Goal: Information Seeking & Learning: Learn about a topic

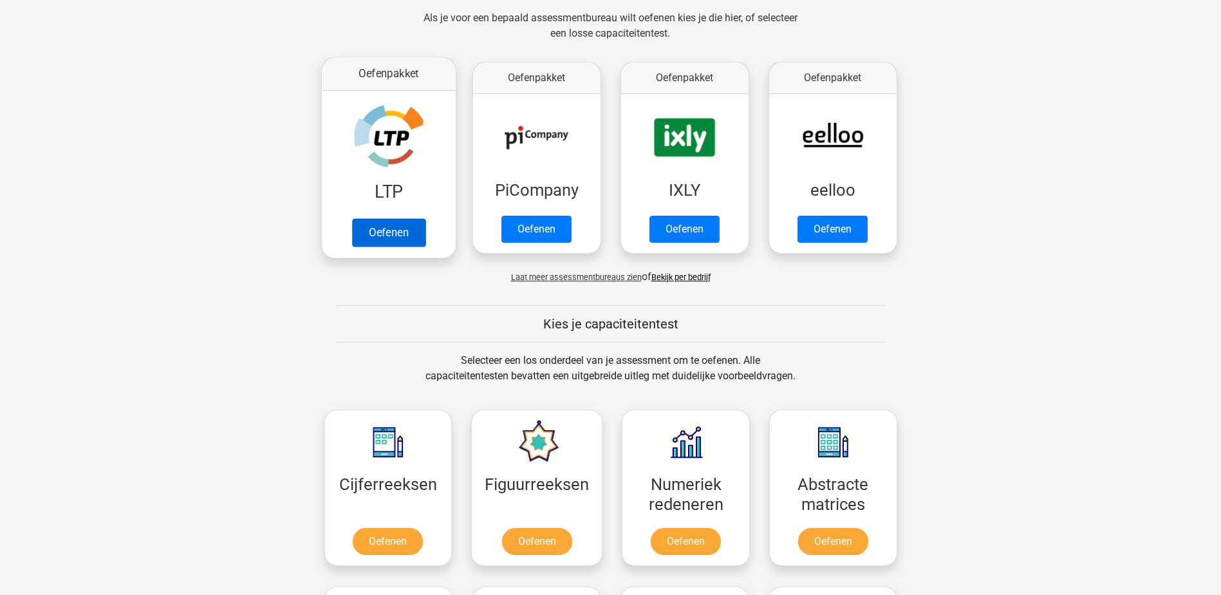
scroll to position [322, 0]
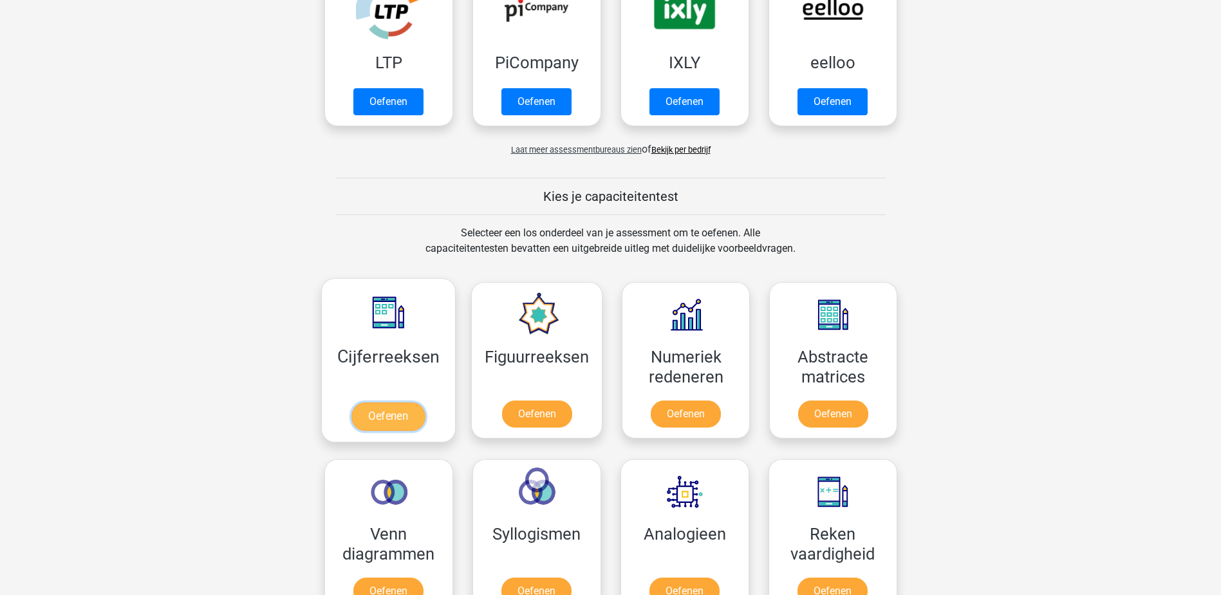
drag, startPoint x: 381, startPoint y: 420, endPoint x: 393, endPoint y: 416, distance: 12.8
click at [381, 420] on link "Oefenen" at bounding box center [387, 416] width 73 height 28
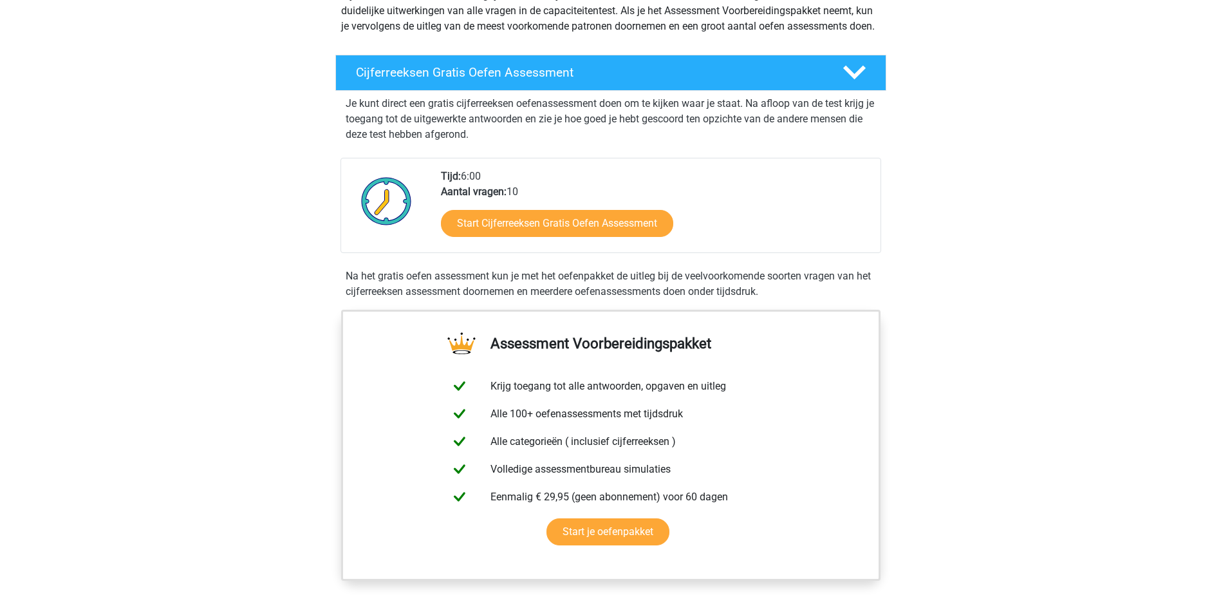
scroll to position [193, 0]
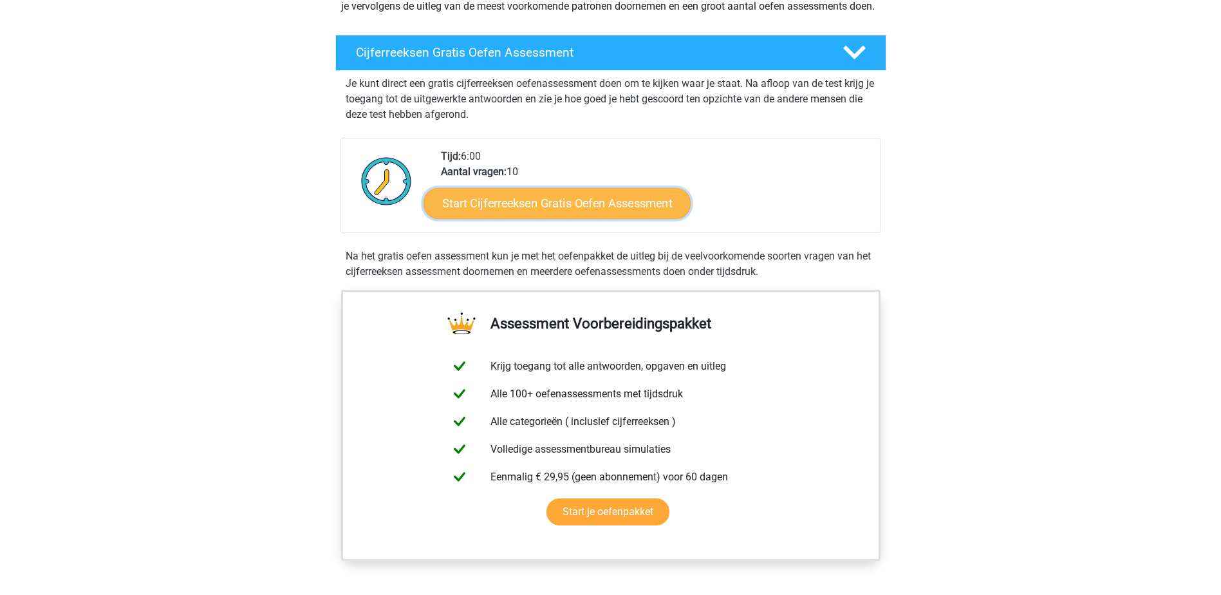
click at [567, 218] on link "Start Cijferreeksen Gratis Oefen Assessment" at bounding box center [556, 202] width 267 height 31
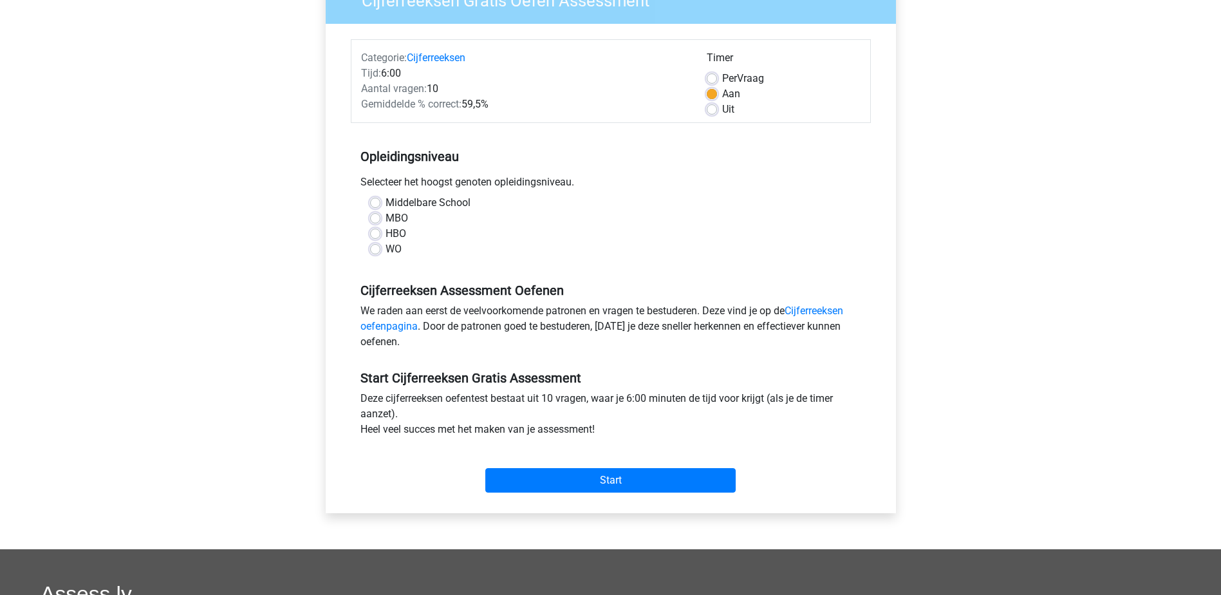
scroll to position [129, 0]
click at [385, 249] on label "WO" at bounding box center [393, 248] width 16 height 15
click at [377, 249] on input "WO" at bounding box center [375, 247] width 10 height 13
radio input "true"
click at [619, 483] on input "Start" at bounding box center [610, 479] width 250 height 24
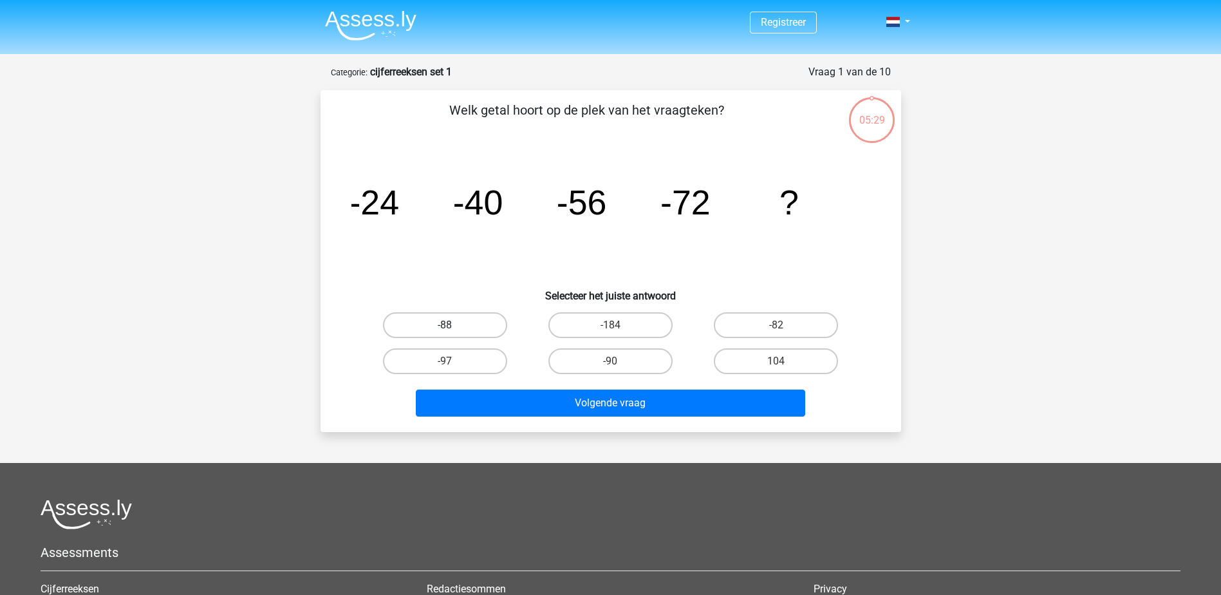
click at [458, 329] on label "-88" at bounding box center [445, 325] width 124 height 26
click at [453, 329] on input "-88" at bounding box center [449, 329] width 8 height 8
radio input "true"
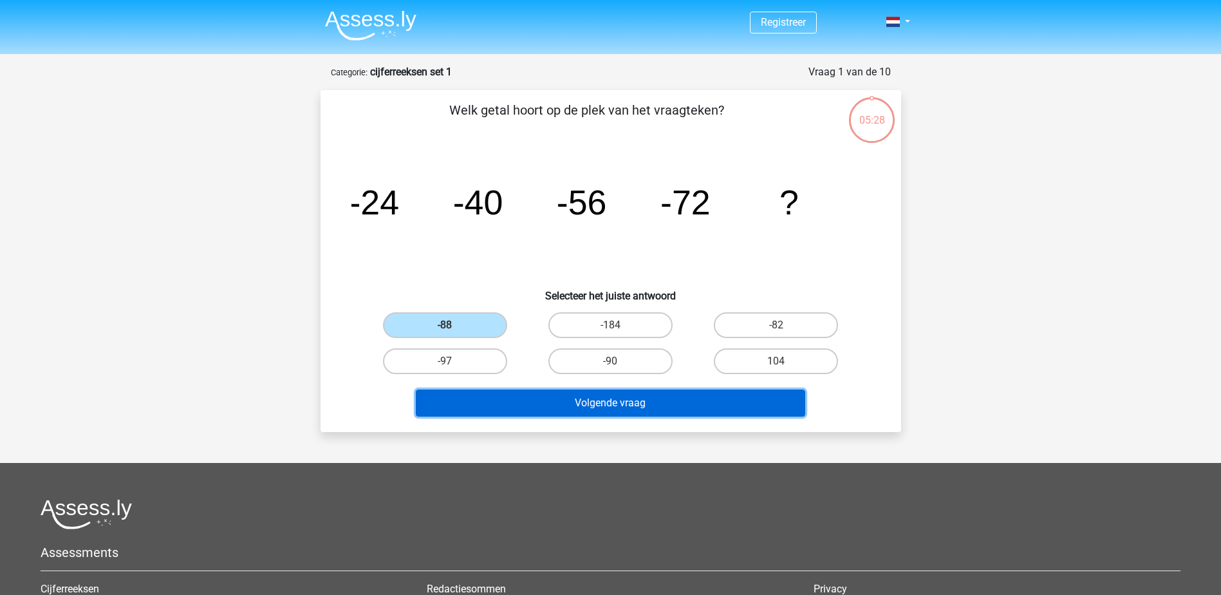
click at [619, 407] on button "Volgende vraag" at bounding box center [610, 402] width 389 height 27
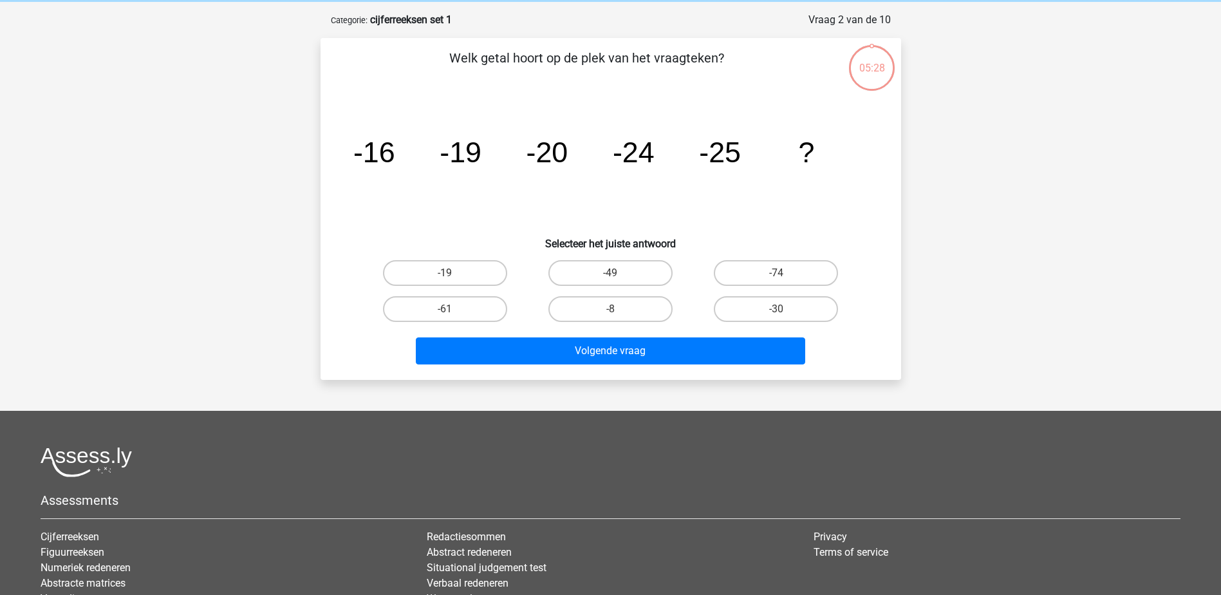
scroll to position [64, 0]
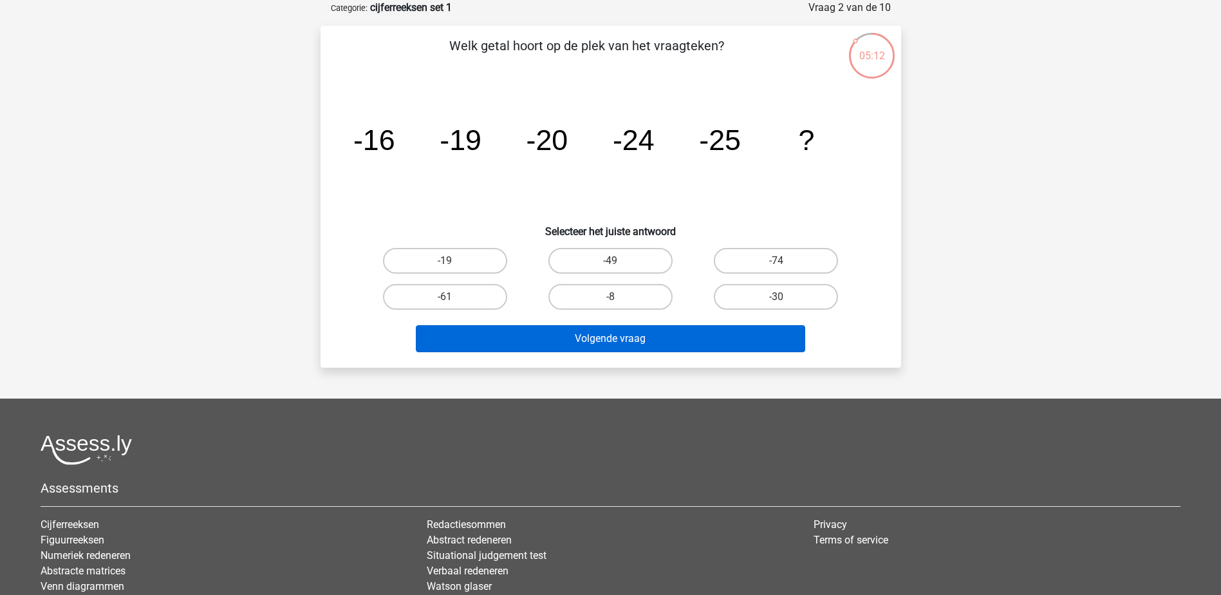
drag, startPoint x: 798, startPoint y: 301, endPoint x: 754, endPoint y: 325, distance: 50.7
click at [799, 301] on label "-30" at bounding box center [776, 297] width 124 height 26
click at [784, 301] on input "-30" at bounding box center [780, 301] width 8 height 8
radio input "true"
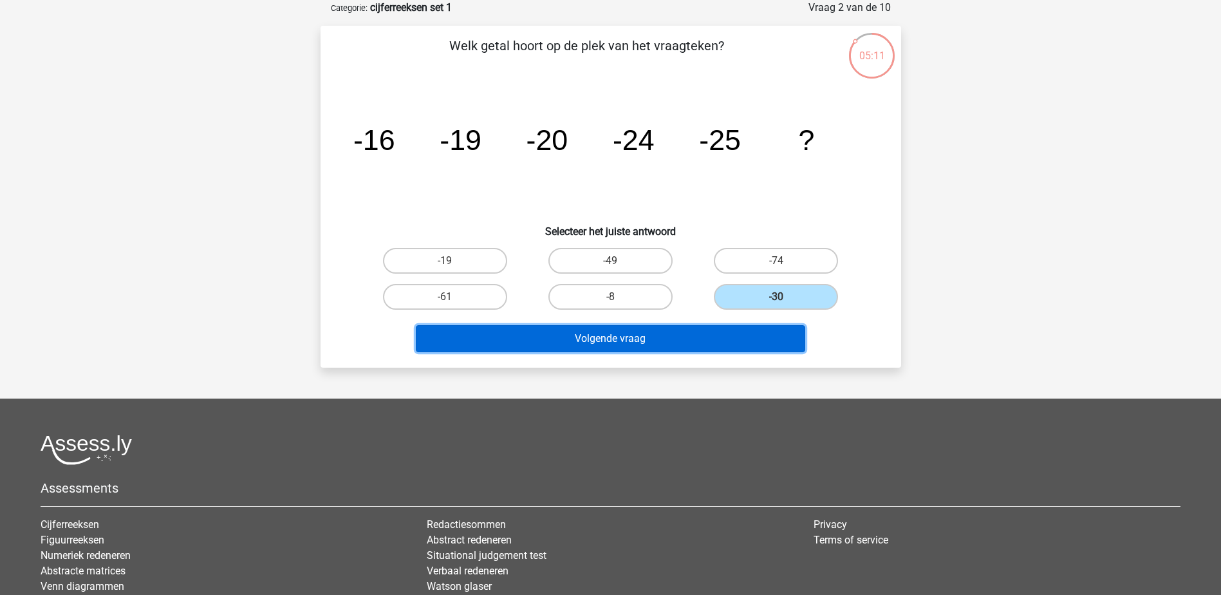
click at [639, 344] on button "Volgende vraag" at bounding box center [610, 338] width 389 height 27
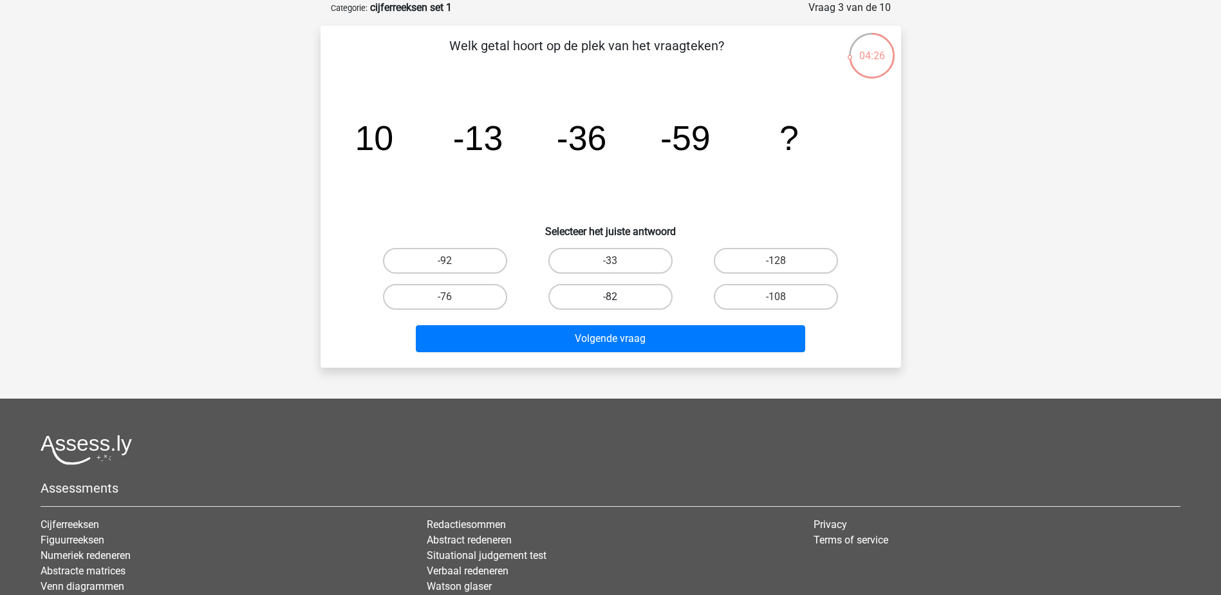
click at [644, 294] on label "-82" at bounding box center [610, 297] width 124 height 26
click at [618, 297] on input "-82" at bounding box center [614, 301] width 8 height 8
radio input "true"
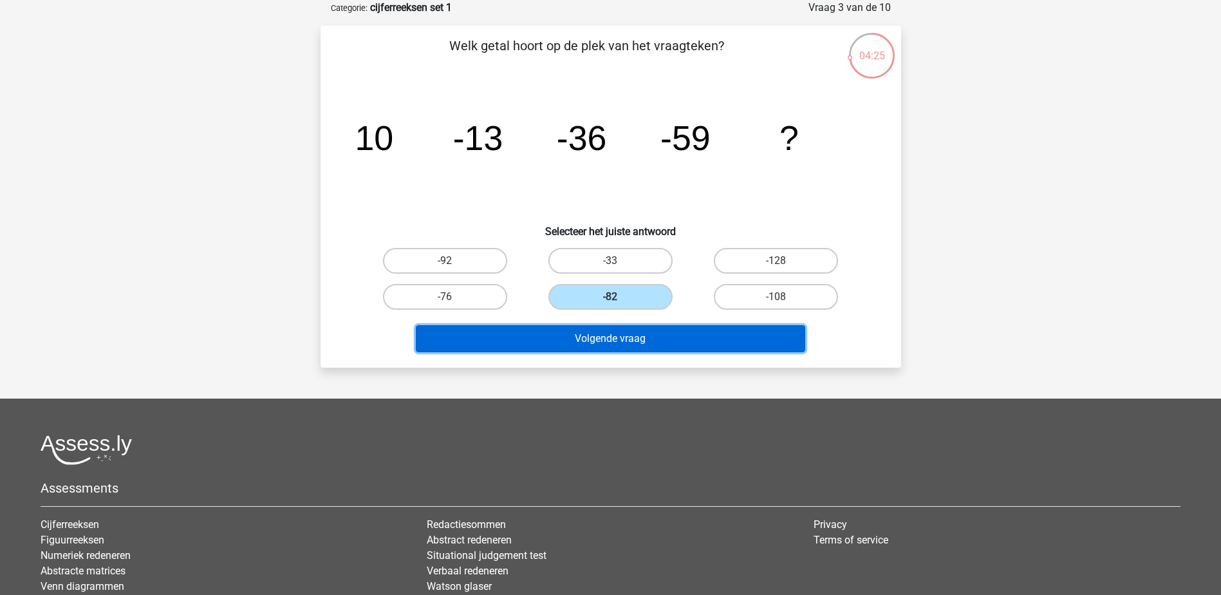
click at [679, 343] on button "Volgende vraag" at bounding box center [610, 338] width 389 height 27
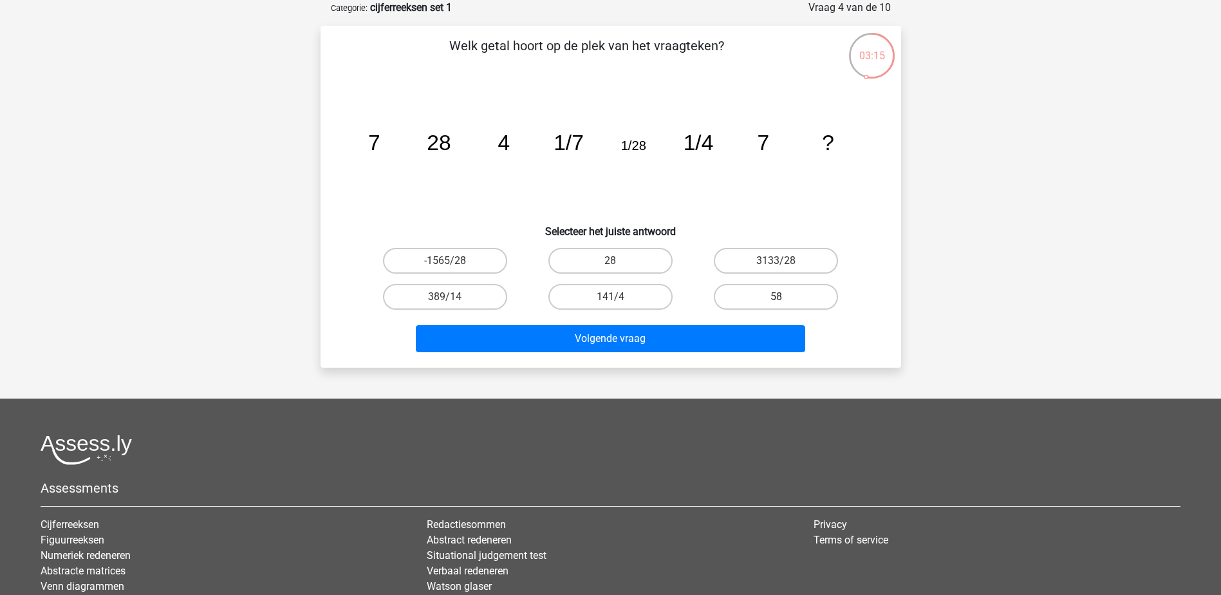
drag, startPoint x: 636, startPoint y: 262, endPoint x: 736, endPoint y: 302, distance: 107.4
click at [638, 262] on label "28" at bounding box center [610, 261] width 124 height 26
click at [618, 262] on input "28" at bounding box center [614, 265] width 8 height 8
radio input "true"
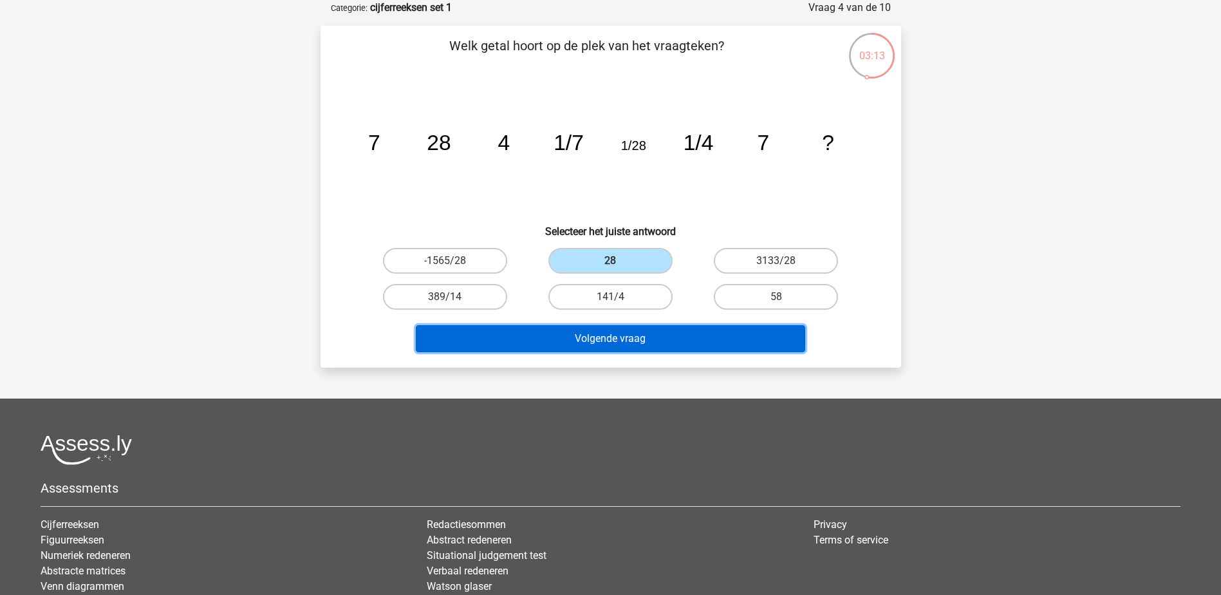
click at [634, 339] on button "Volgende vraag" at bounding box center [610, 338] width 389 height 27
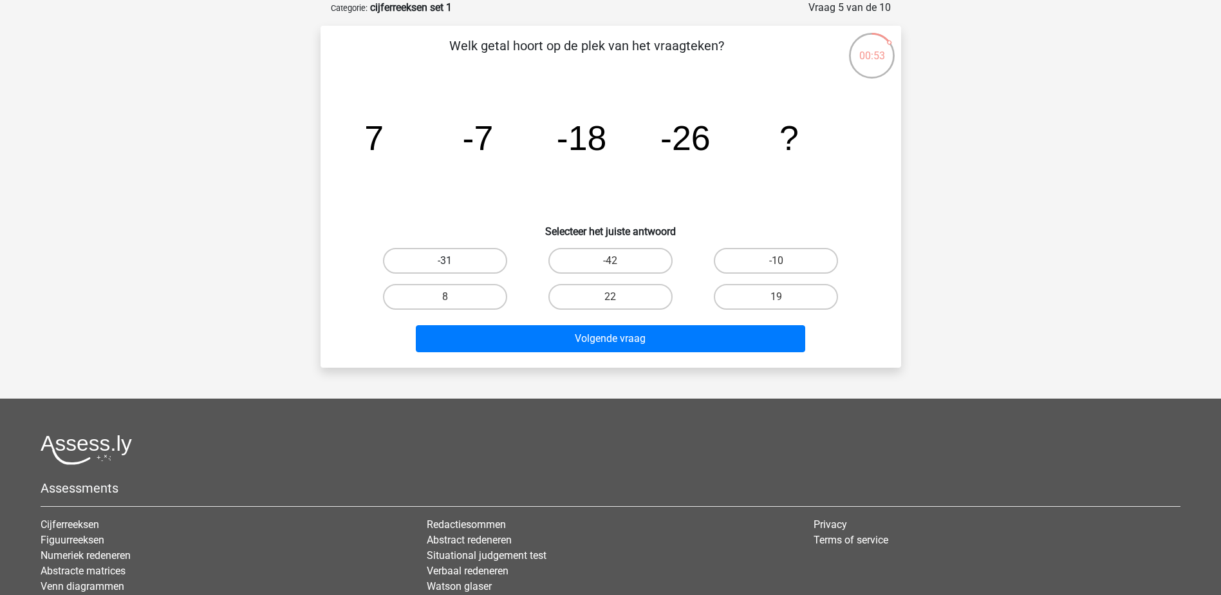
click at [438, 257] on label "-31" at bounding box center [445, 261] width 124 height 26
click at [445, 261] on input "-31" at bounding box center [449, 265] width 8 height 8
radio input "true"
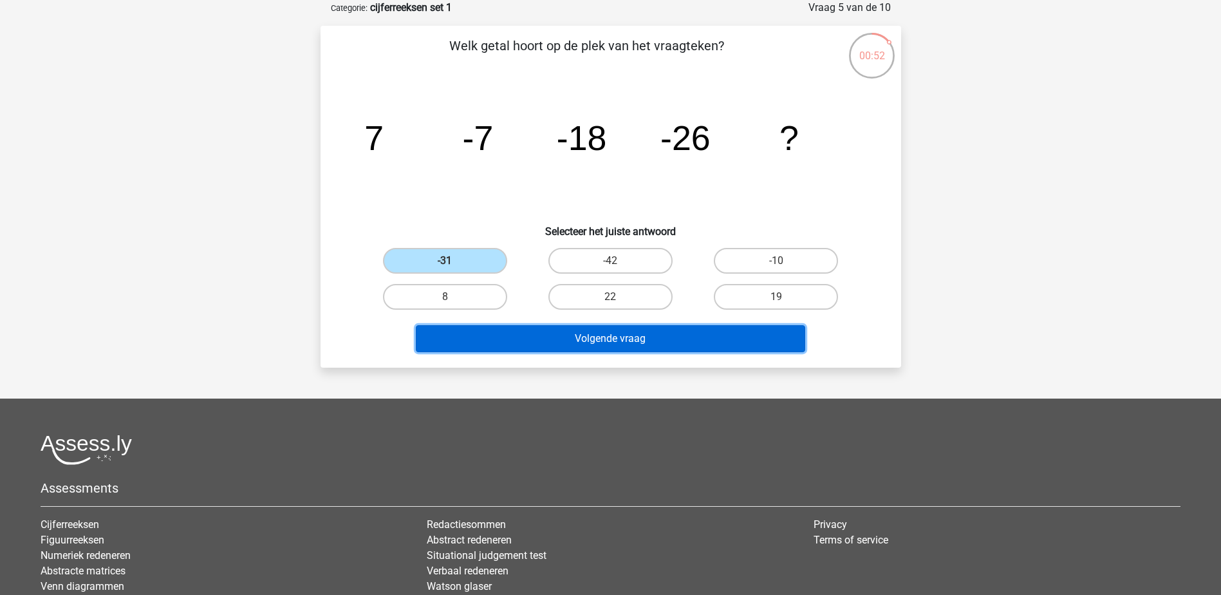
click at [653, 339] on button "Volgende vraag" at bounding box center [610, 338] width 389 height 27
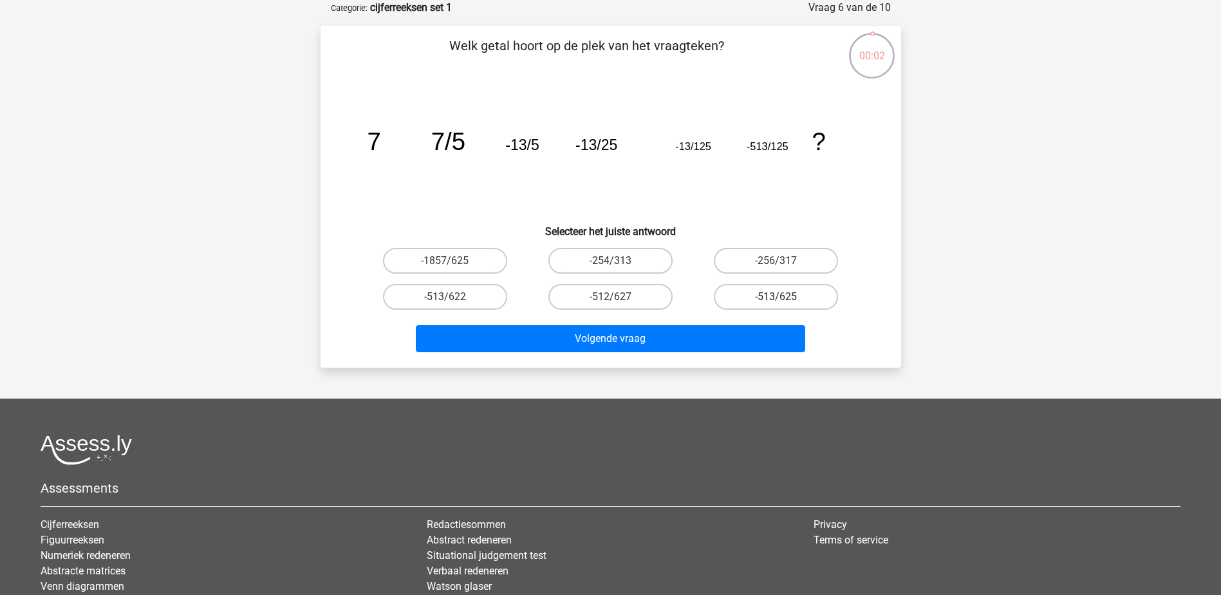
click at [792, 296] on label "-513/625" at bounding box center [776, 297] width 124 height 26
click at [784, 297] on input "-513/625" at bounding box center [780, 301] width 8 height 8
radio input "true"
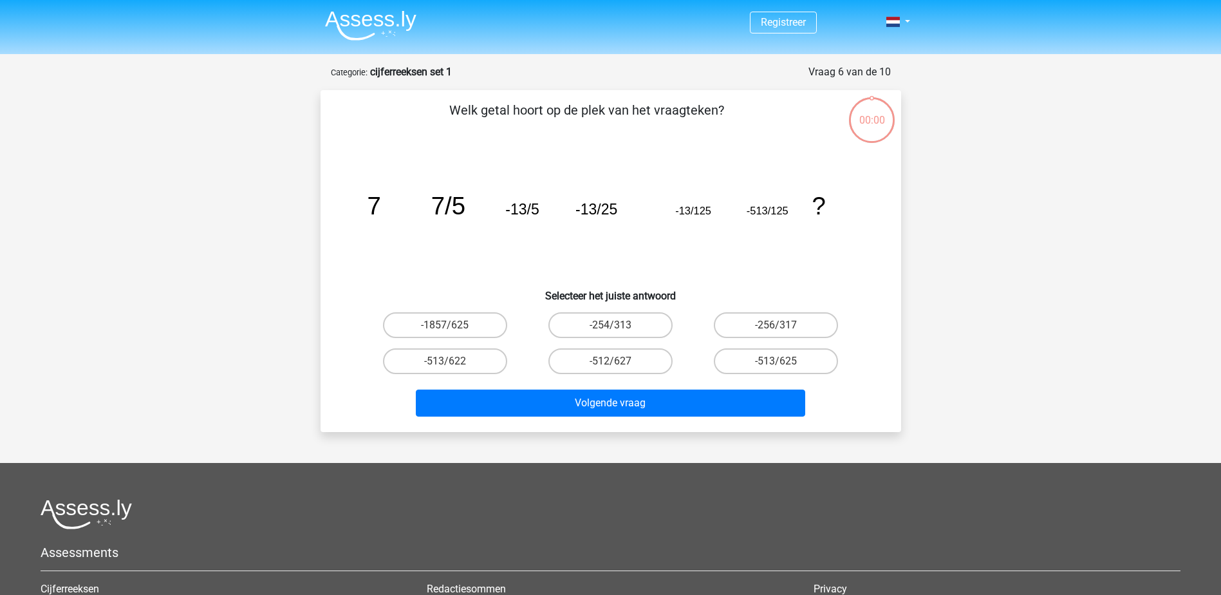
scroll to position [64, 0]
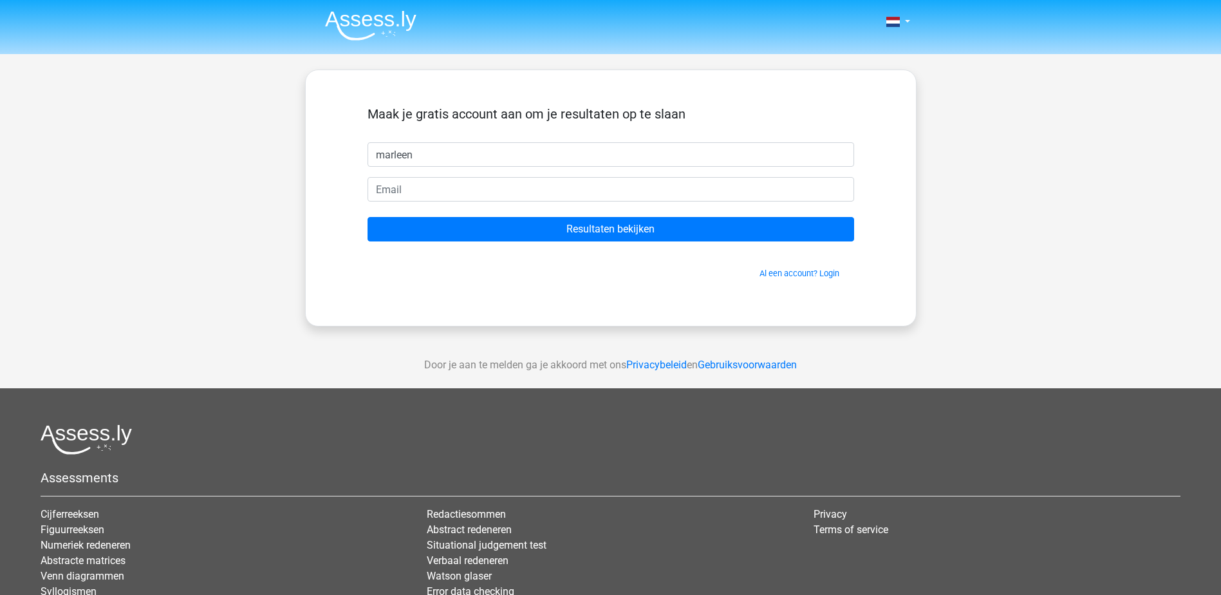
type input "marleen"
click at [389, 191] on input "email" at bounding box center [610, 189] width 487 height 24
type input "marleenkorsten@yahoo.com"
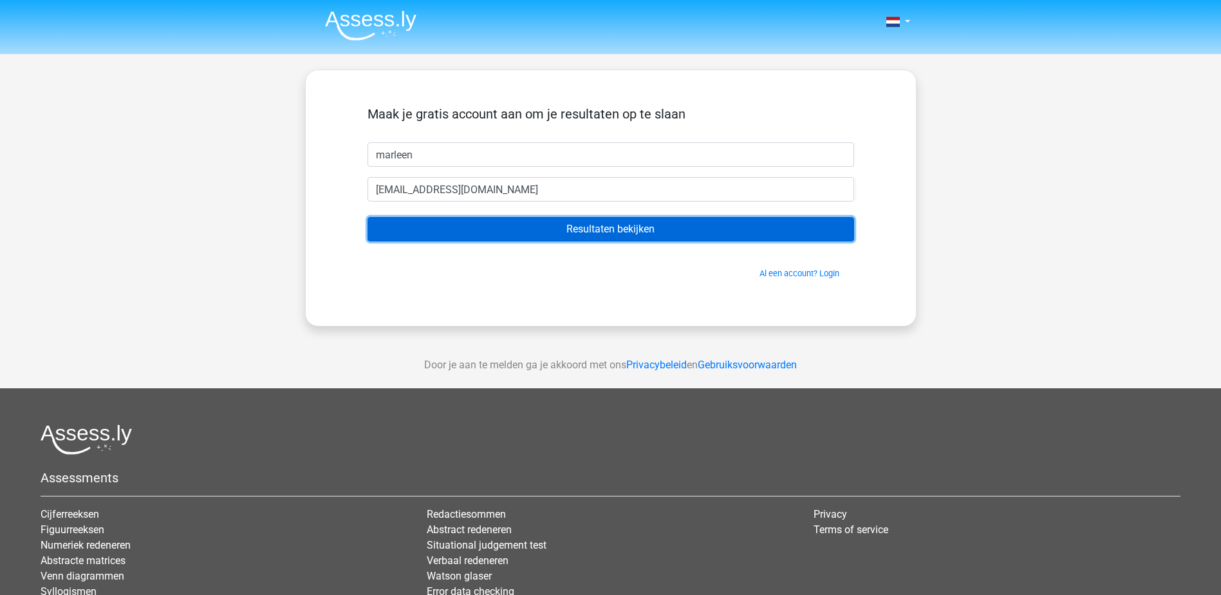
click at [594, 227] on input "Resultaten bekijken" at bounding box center [610, 229] width 487 height 24
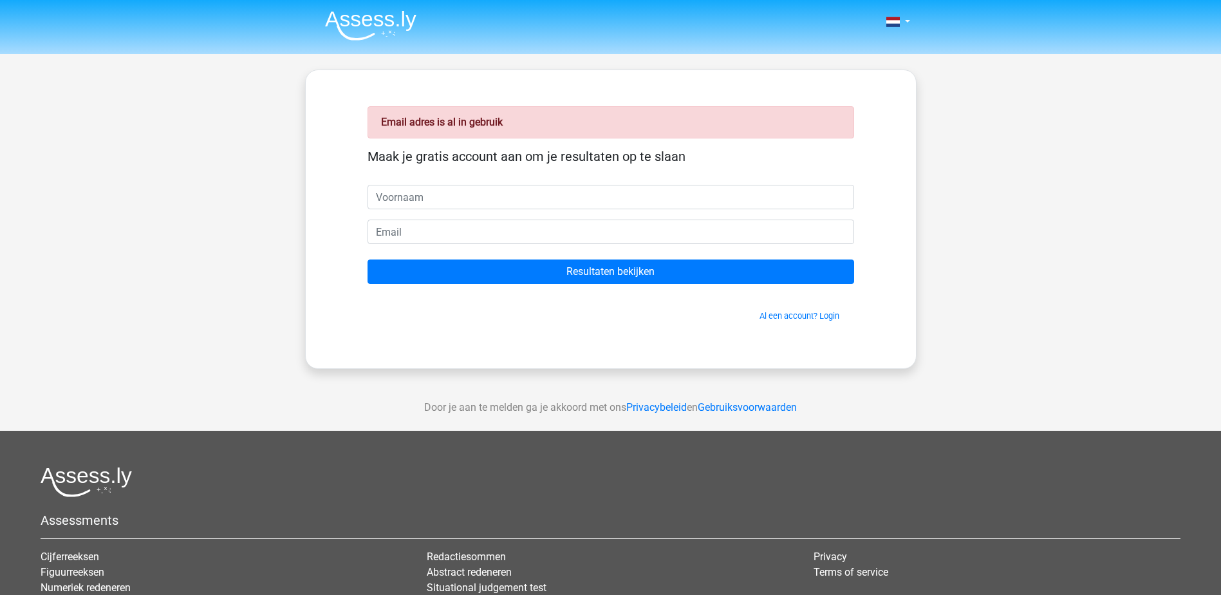
click at [615, 348] on div "Email adres is al in gebruik Maak je gratis account aan om je resultaten op te …" at bounding box center [610, 219] width 611 height 299
click at [794, 315] on link "Al een account? Login" at bounding box center [799, 316] width 80 height 10
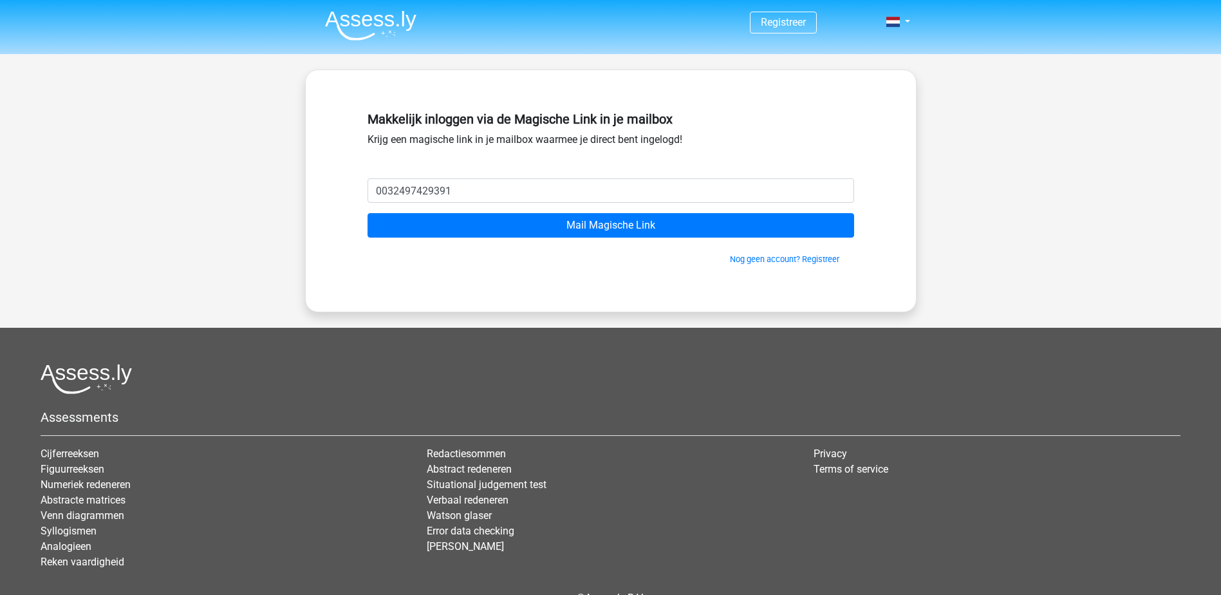
drag, startPoint x: 454, startPoint y: 192, endPoint x: 311, endPoint y: 186, distance: 143.0
click at [315, 185] on div "Makkelijk inloggen via de Magische Link in je mailbox Krijg een magische link i…" at bounding box center [610, 191] width 611 height 243
type input "marleenkorsten@yahoo.com"
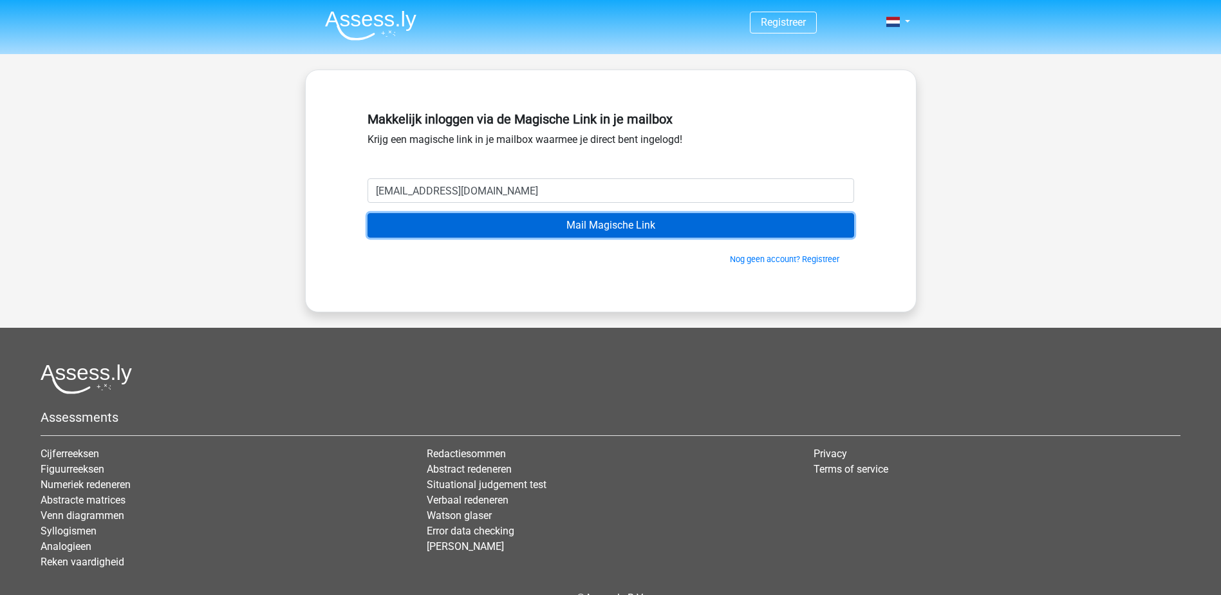
drag, startPoint x: 602, startPoint y: 223, endPoint x: 609, endPoint y: 224, distance: 7.7
click at [602, 223] on input "Mail Magische Link" at bounding box center [610, 225] width 487 height 24
